Goal: Learn about a topic

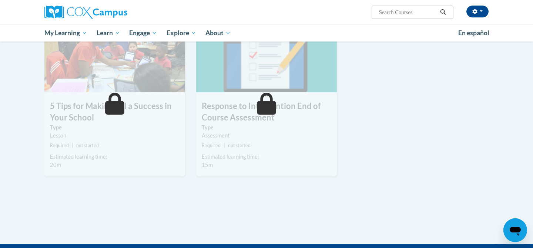
scroll to position [222, 0]
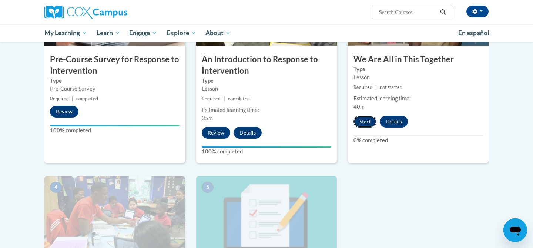
click at [364, 123] on button "Start" at bounding box center [364, 121] width 23 height 12
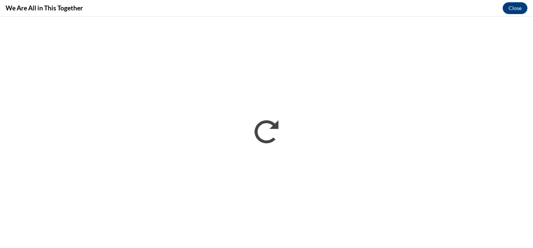
scroll to position [0, 0]
